Goal: Information Seeking & Learning: Check status

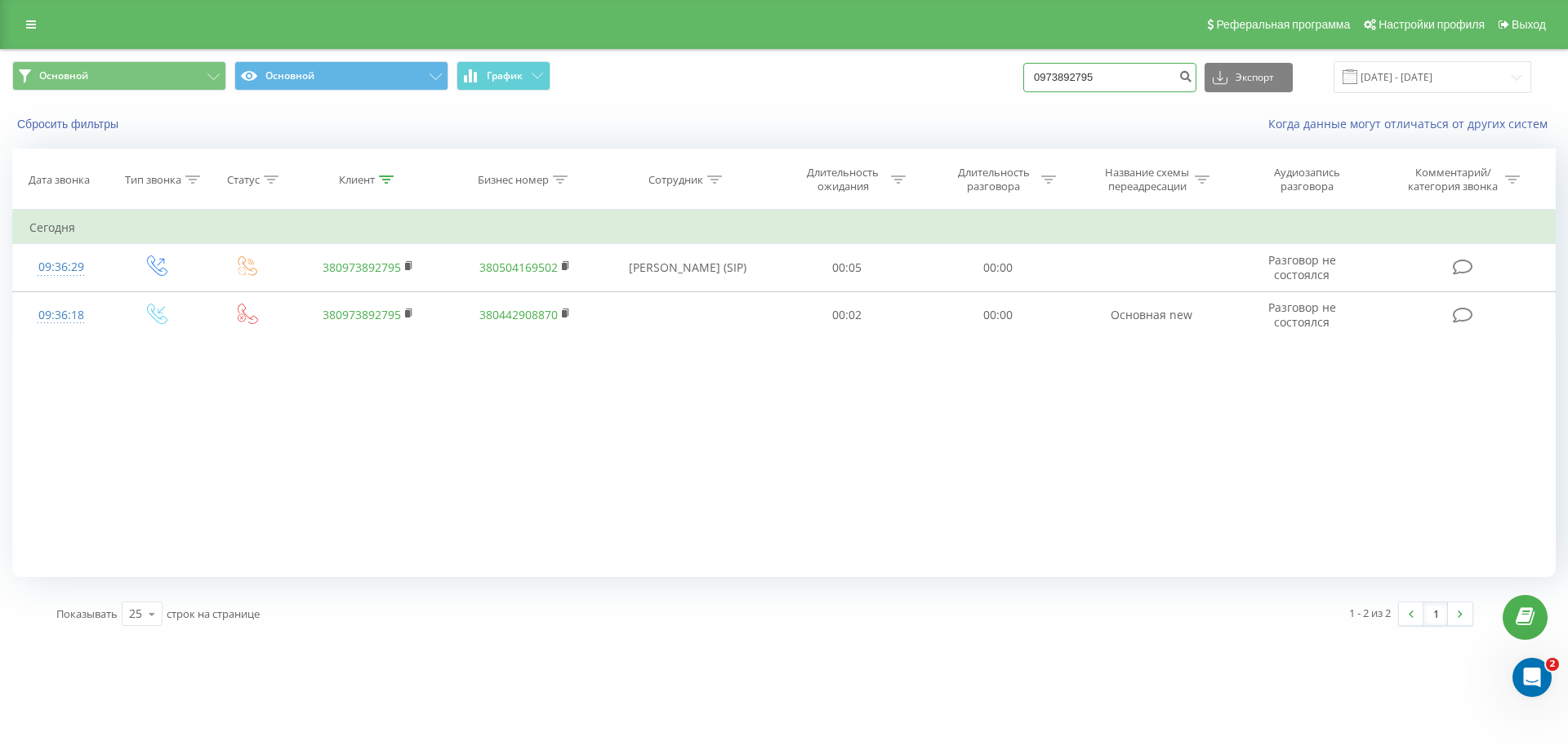
drag, startPoint x: 1129, startPoint y: 85, endPoint x: 1057, endPoint y: 89, distance: 72.1
click at [1057, 89] on input "0973892795" at bounding box center [1110, 78] width 173 height 30
type input "0935575824"
